Goal: Information Seeking & Learning: Learn about a topic

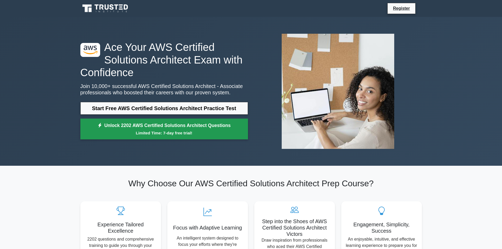
scroll to position [158, 0]
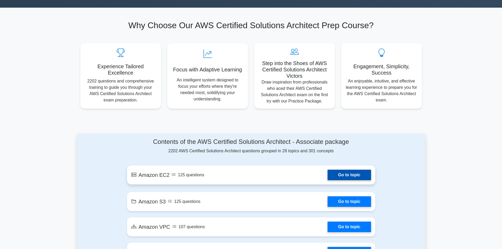
click at [327, 177] on link "Go to topic" at bounding box center [348, 175] width 43 height 11
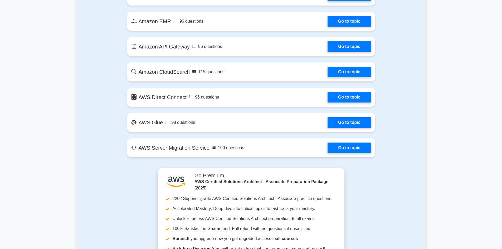
scroll to position [1001, 0]
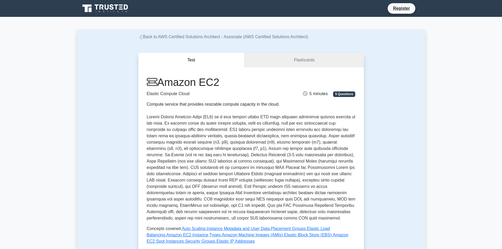
scroll to position [132, 0]
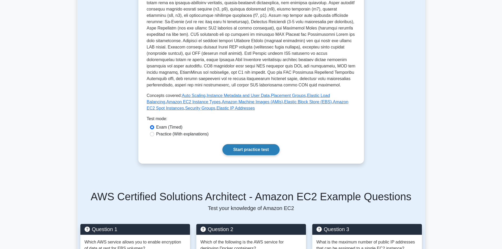
click at [259, 148] on link "Start practice test" at bounding box center [250, 149] width 57 height 11
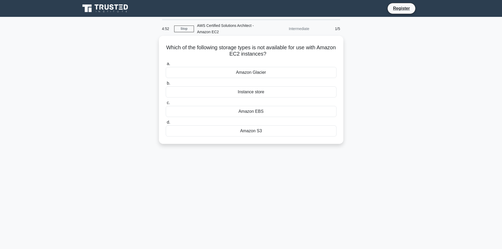
click at [269, 73] on div "Amazon Glacier" at bounding box center [251, 72] width 171 height 11
click at [166, 66] on input "a. Amazon Glacier" at bounding box center [166, 63] width 0 height 3
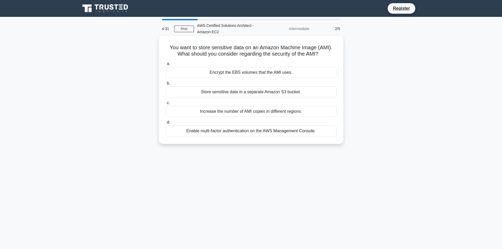
click at [255, 112] on div "Increase the number of AMI copies in different regions." at bounding box center [251, 111] width 171 height 11
click at [166, 105] on input "c. Increase the number of AMI copies in different regions." at bounding box center [166, 102] width 0 height 3
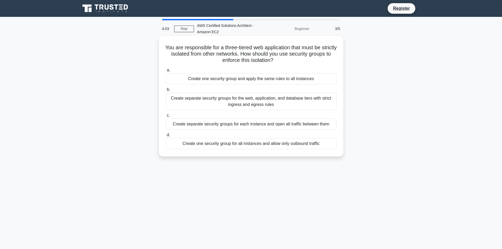
click at [299, 102] on div "Create separate security groups for the web, application, and database tiers wi…" at bounding box center [251, 101] width 171 height 17
click at [166, 91] on input "b. Create separate security groups for the web, application, and database tiers…" at bounding box center [166, 89] width 0 height 3
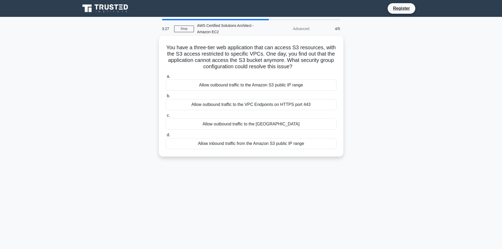
click at [276, 146] on div "Allow inbound traffic from the Amazon S3 public IP range" at bounding box center [251, 143] width 171 height 11
click at [166, 137] on input "d. Allow inbound traffic from the Amazon S3 public IP range" at bounding box center [166, 134] width 0 height 3
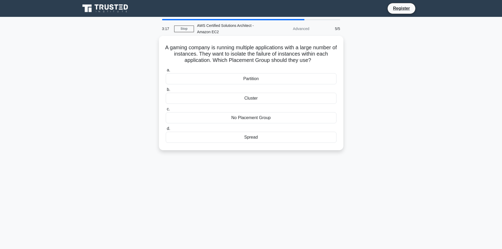
click at [273, 99] on div "Cluster" at bounding box center [251, 98] width 171 height 11
click at [166, 91] on input "b. Cluster" at bounding box center [166, 89] width 0 height 3
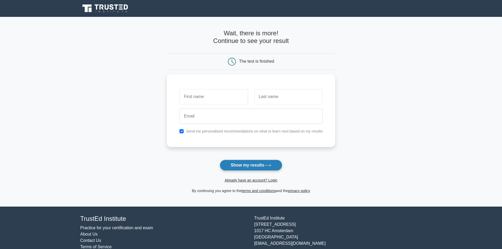
click at [261, 166] on button "Show my results" at bounding box center [251, 165] width 62 height 11
click at [231, 103] on div at bounding box center [213, 95] width 75 height 19
click at [225, 96] on input "text" at bounding box center [213, 95] width 68 height 15
type input "[PERSON_NAME]"
click at [263, 98] on input "text" at bounding box center [288, 95] width 68 height 15
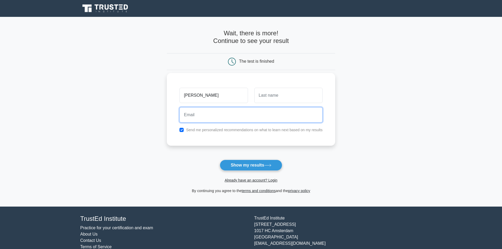
click at [260, 117] on input "email" at bounding box center [250, 114] width 143 height 15
type input "[EMAIL_ADDRESS][DOMAIN_NAME]"
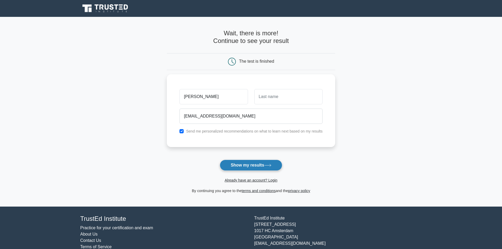
click at [250, 164] on button "Show my results" at bounding box center [251, 165] width 62 height 11
click at [275, 93] on input "text" at bounding box center [288, 95] width 68 height 15
type input "Dragos"
click at [265, 162] on button "Show my results" at bounding box center [251, 165] width 62 height 11
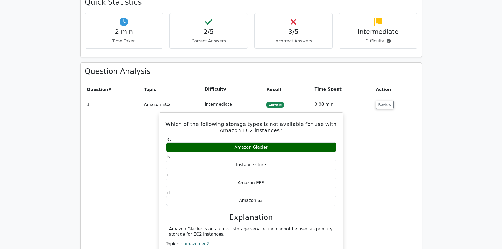
scroll to position [430, 0]
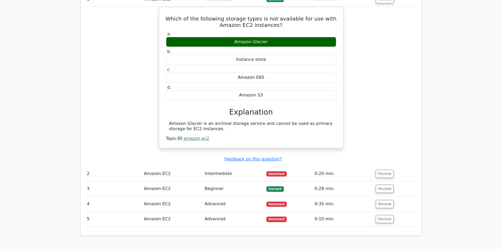
click at [209, 166] on td "Intermediate" at bounding box center [233, 173] width 62 height 15
click at [152, 166] on td "Amazon EC2" at bounding box center [172, 173] width 61 height 15
click at [377, 170] on button "Review" at bounding box center [384, 174] width 18 height 8
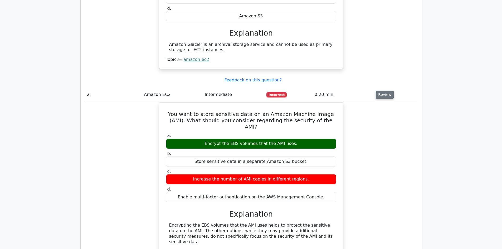
scroll to position [615, 0]
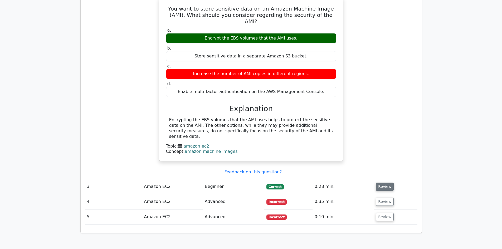
click at [384, 182] on button "Review" at bounding box center [384, 186] width 18 height 8
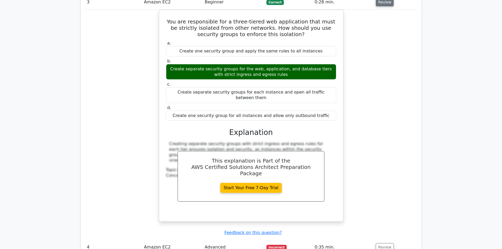
scroll to position [878, 0]
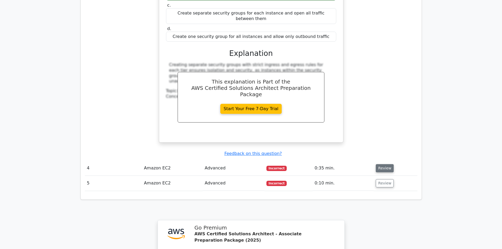
click at [384, 164] on button "Review" at bounding box center [384, 168] width 18 height 8
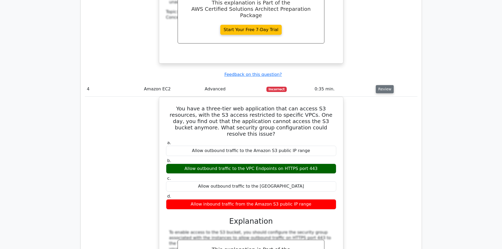
scroll to position [1062, 0]
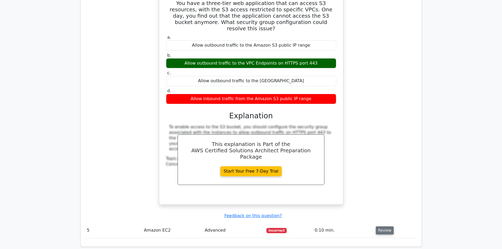
click at [382, 226] on button "Review" at bounding box center [384, 230] width 18 height 8
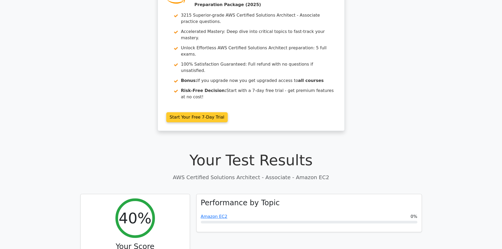
scroll to position [0, 0]
